Goal: Task Accomplishment & Management: Use online tool/utility

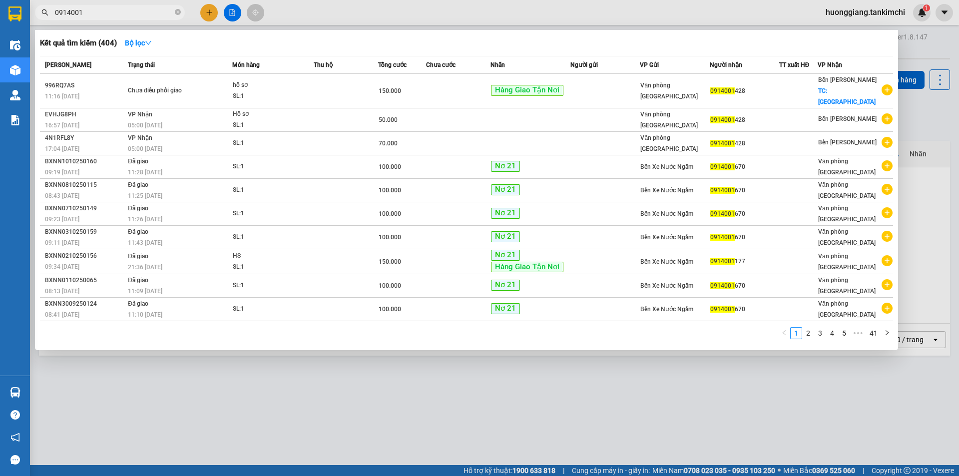
click at [112, 10] on input "0914001" at bounding box center [114, 12] width 118 height 11
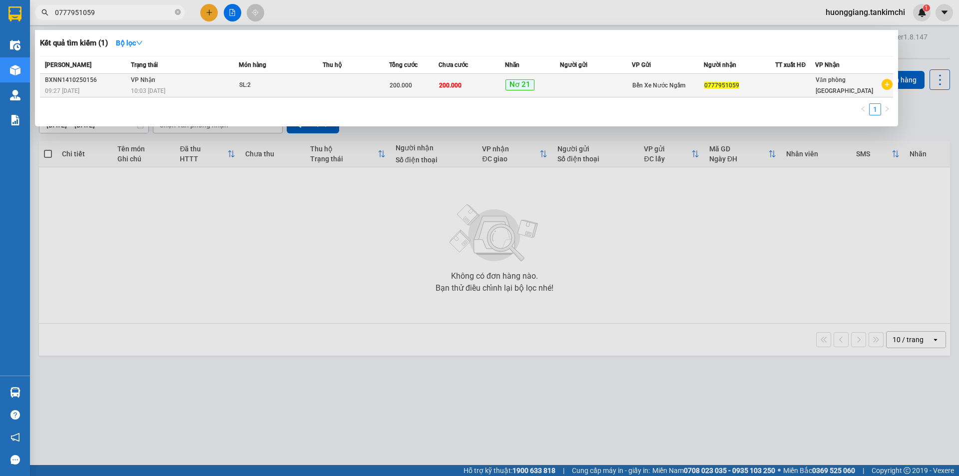
type input "0777951059"
click at [303, 85] on div "SL: 2" at bounding box center [276, 85] width 75 height 11
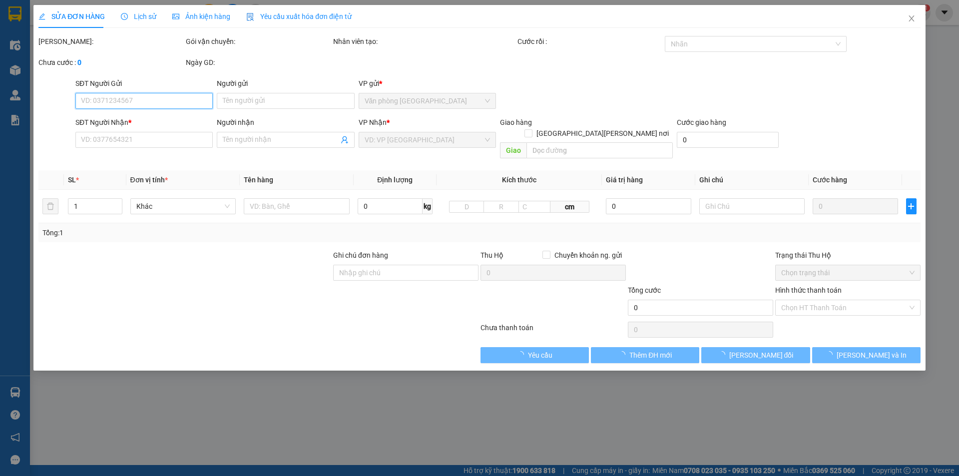
type input "0777951059"
type input "200.000"
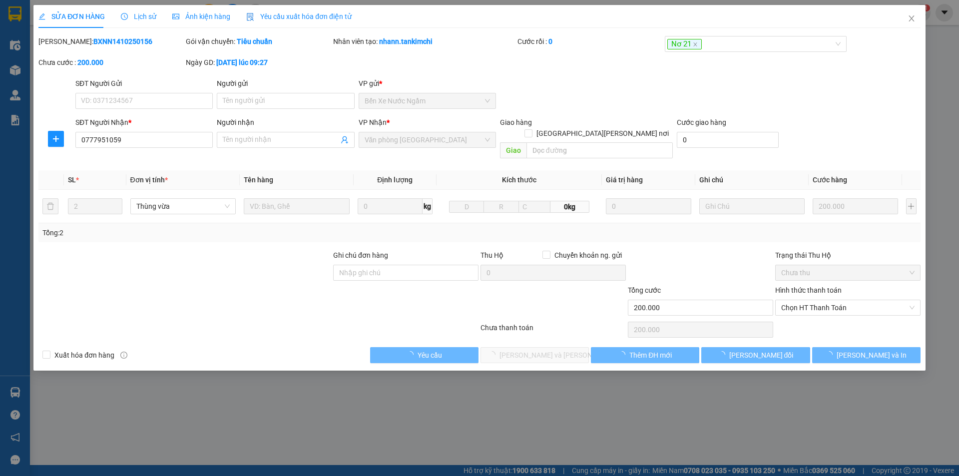
click at [142, 16] on span "Lịch sử" at bounding box center [138, 16] width 35 height 8
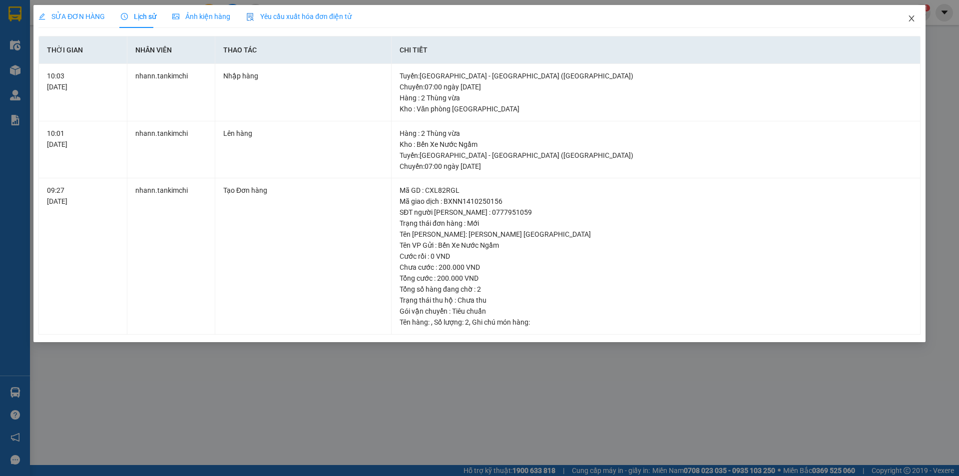
click at [913, 16] on icon "close" at bounding box center [911, 18] width 8 height 8
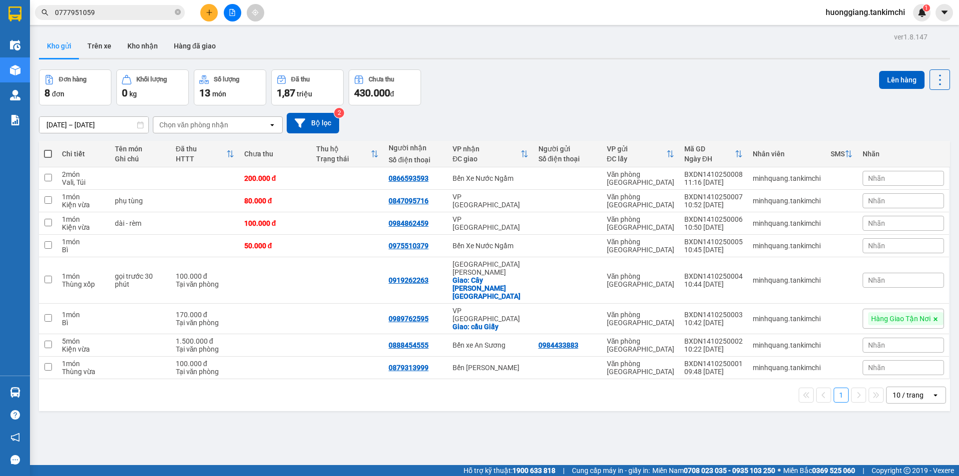
click at [104, 15] on input "0777951059" at bounding box center [114, 12] width 118 height 11
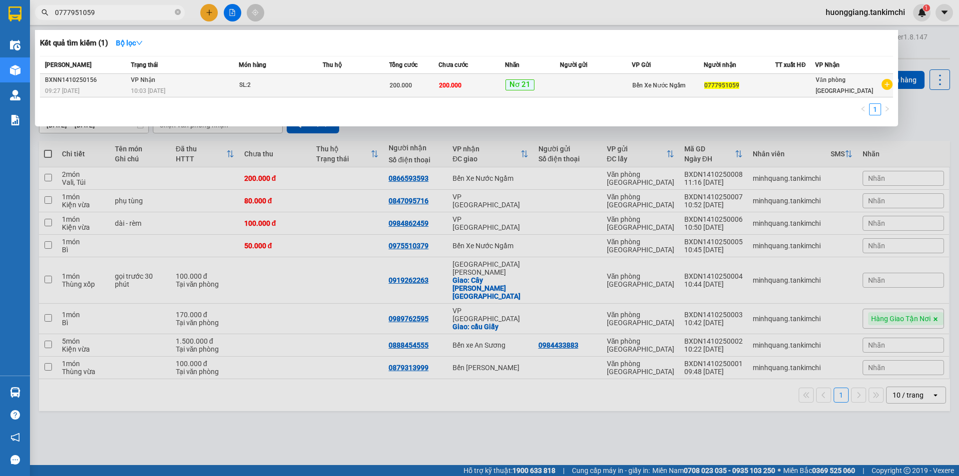
click at [315, 86] on span "SL: 2" at bounding box center [280, 85] width 83 height 11
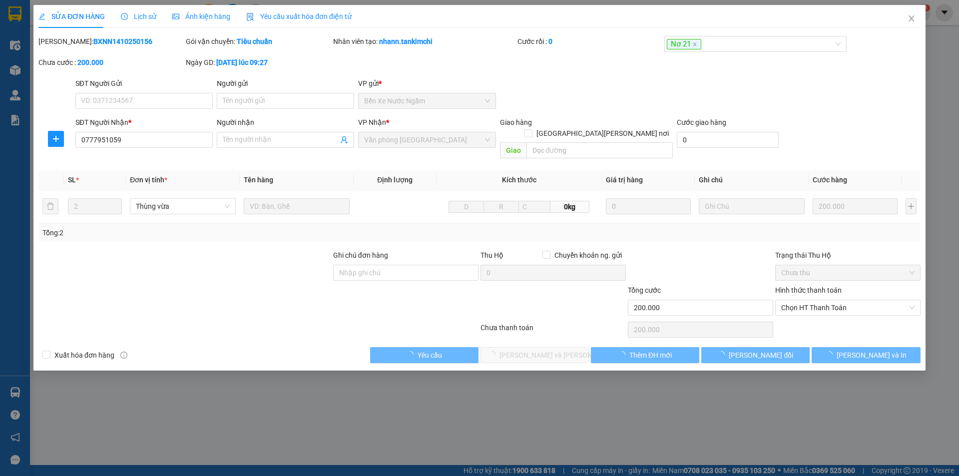
type input "0777951059"
type input "200.000"
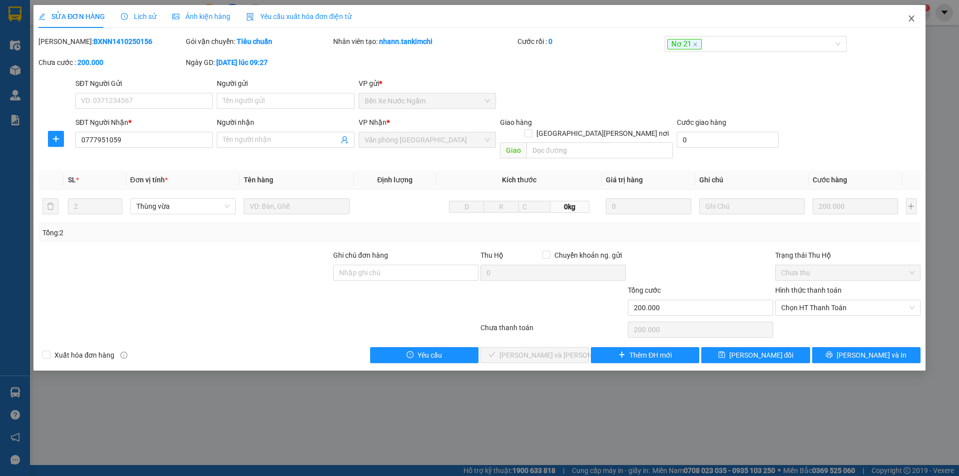
click at [909, 18] on icon "close" at bounding box center [911, 18] width 8 height 8
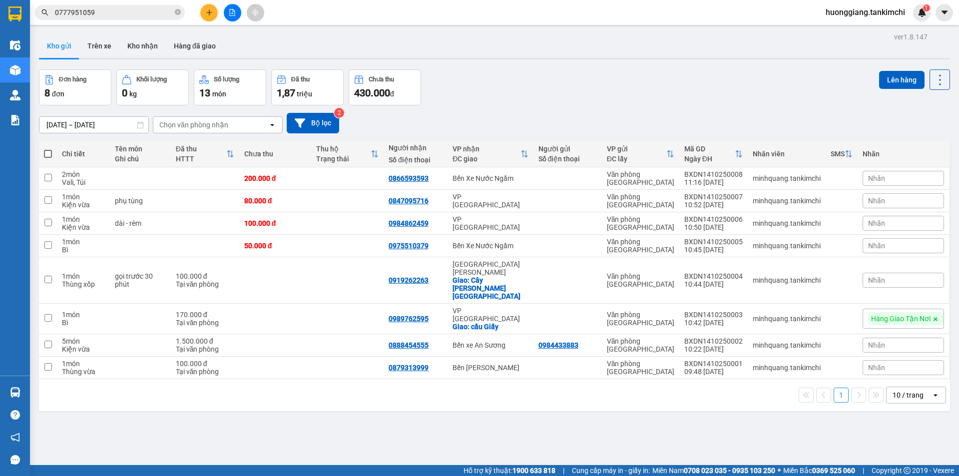
click at [130, 17] on input "0777951059" at bounding box center [114, 12] width 118 height 11
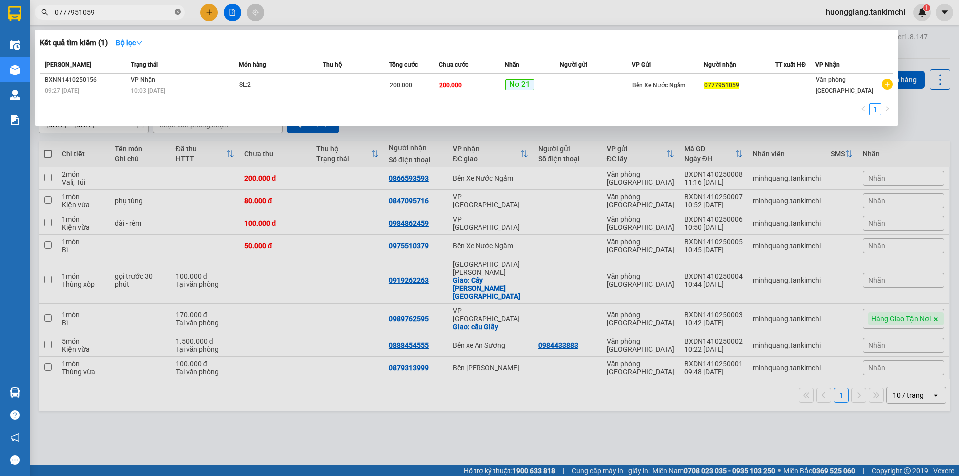
click at [178, 11] on icon "close-circle" at bounding box center [178, 12] width 6 height 6
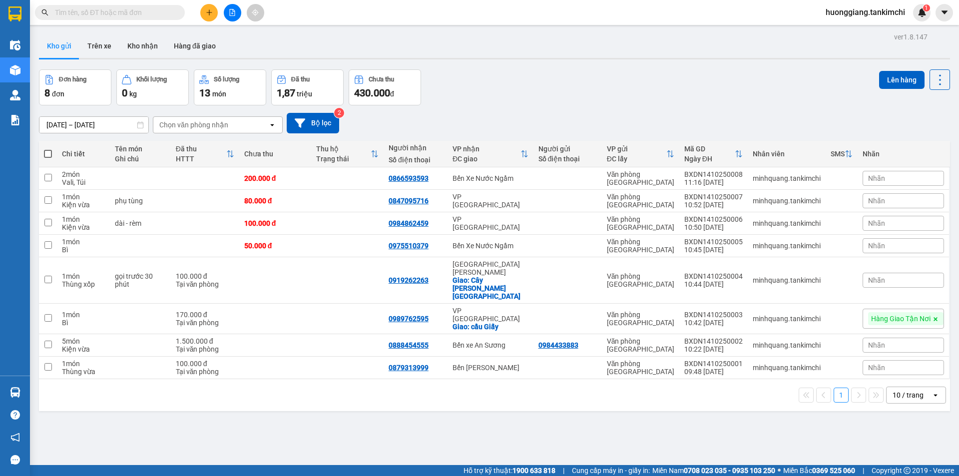
click at [123, 13] on input "text" at bounding box center [114, 12] width 118 height 11
click at [137, 14] on input "text" at bounding box center [114, 12] width 118 height 11
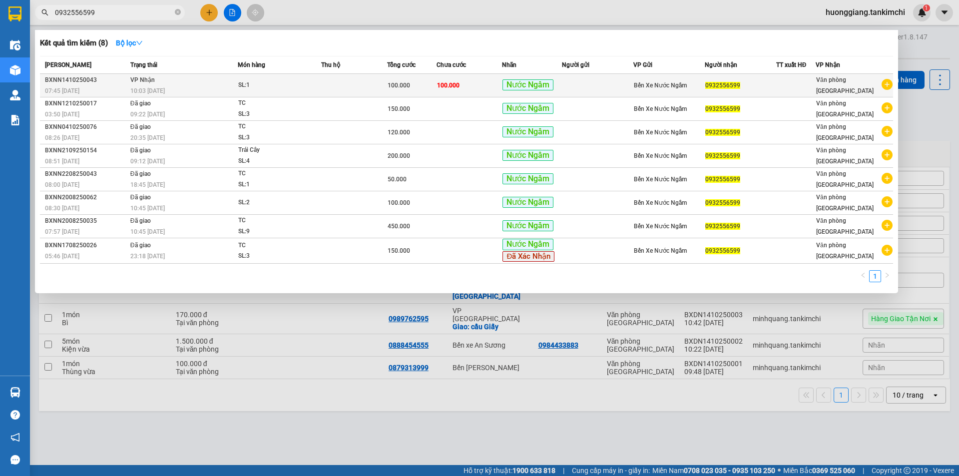
type input "0932556599"
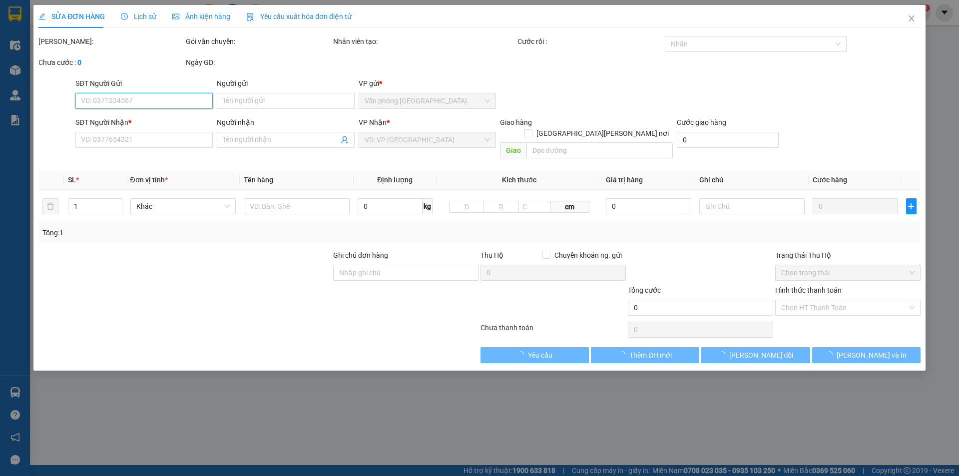
type input "0932556599"
type input "100.000"
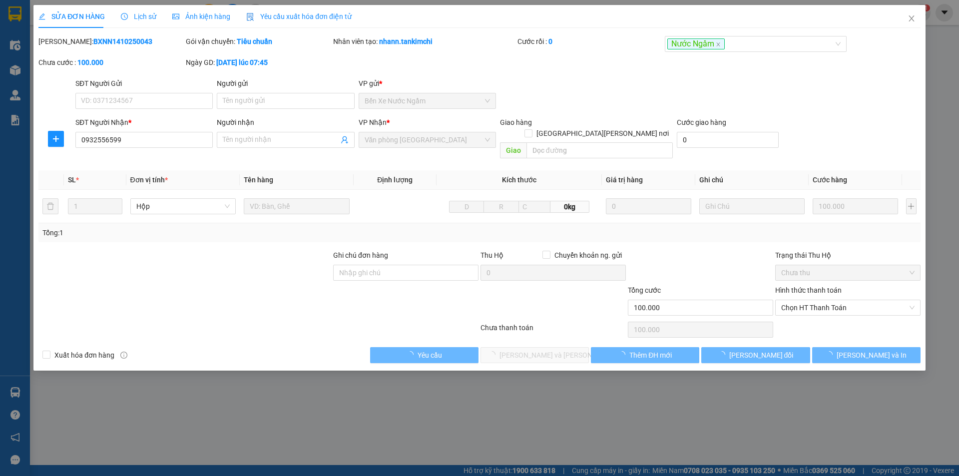
click at [131, 16] on span "Lịch sử" at bounding box center [138, 16] width 35 height 8
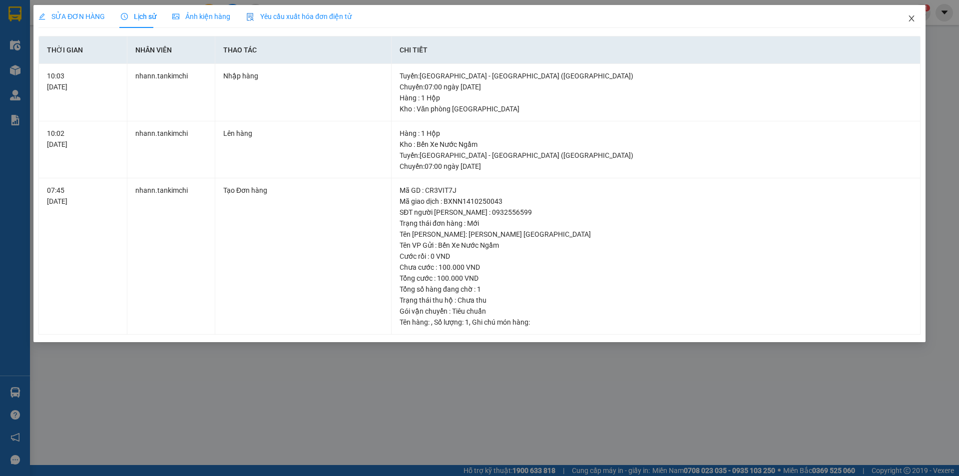
click at [913, 16] on icon "close" at bounding box center [911, 18] width 8 height 8
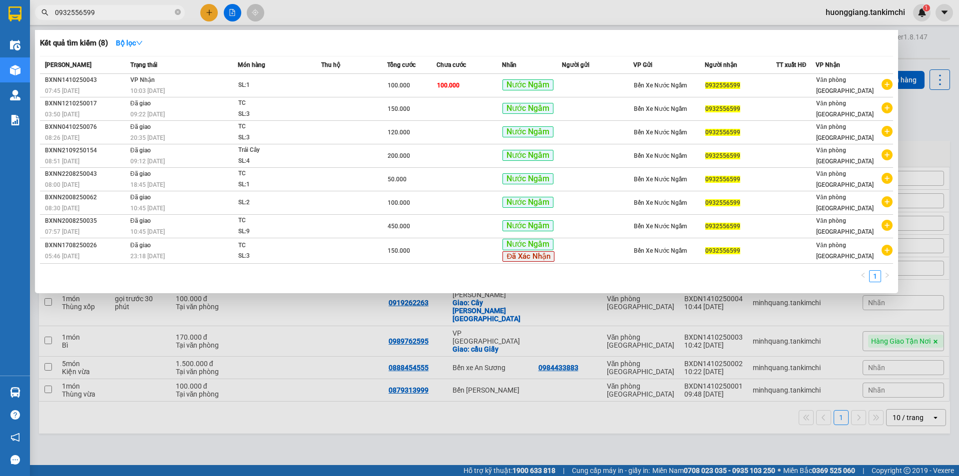
click at [127, 12] on input "0932556599" at bounding box center [114, 12] width 118 height 11
click at [103, 11] on input "0932556599" at bounding box center [114, 12] width 118 height 11
click at [135, 11] on input "0932556599" at bounding box center [114, 12] width 118 height 11
